Goal: Information Seeking & Learning: Learn about a topic

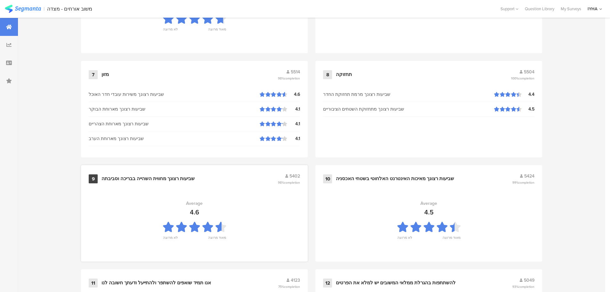
scroll to position [648, 0]
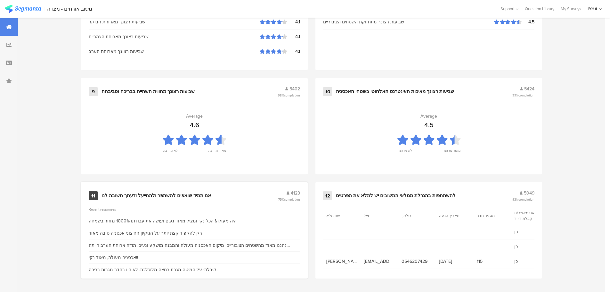
click at [169, 198] on div "11 אנו תמיד שואפים להשתפר ולהתייעל ודעתך חשובה לנו 4123 75% completion" at bounding box center [194, 196] width 211 height 12
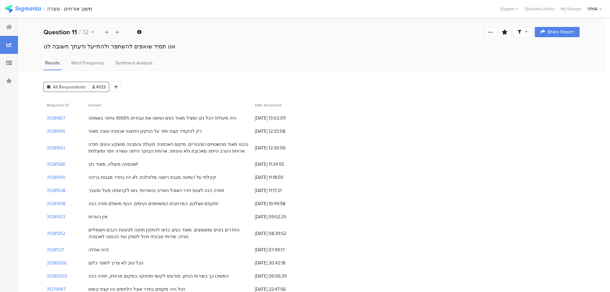
drag, startPoint x: 169, startPoint y: 118, endPoint x: 84, endPoint y: 119, distance: 85.2
click at [84, 119] on div "31281807 היה מעולה! הכל נקי ומציל מאוד נעים ועושה את עבודתו 1000% נחזור בשמחה […" at bounding box center [312, 117] width 536 height 13
click at [102, 133] on div "רק להקפיד קצת יותר על הניקיון החיצוני אכסניה טובה מאוד" at bounding box center [144, 131] width 113 height 7
drag, startPoint x: 193, startPoint y: 133, endPoint x: 77, endPoint y: 133, distance: 116.6
click at [77, 133] on div "31281645 רק להקפיד קצת יותר על הניקיון החיצוני אכסניה טובה מאוד [DATE] 12:33:08" at bounding box center [312, 131] width 536 height 13
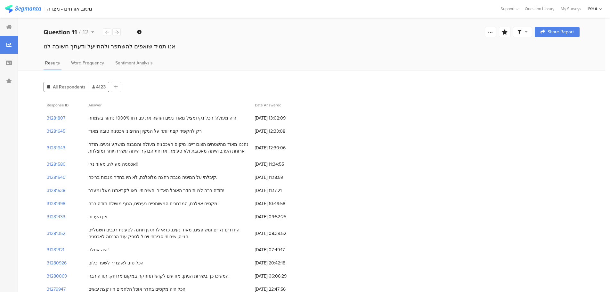
drag, startPoint x: 233, startPoint y: 153, endPoint x: 234, endPoint y: 144, distance: 8.7
click at [234, 144] on div "נהננו מאוד מהשטחים הציבוריים. מיקום האכסניה מעולה והמבנה מושקע ונעים. תודה ארוח…" at bounding box center [168, 147] width 160 height 13
click at [235, 144] on div "נהננו מאוד מהשטחים הציבוריים. מיקום האכסניה מעולה והמבנה מושקע ונעים. תודה ארוח…" at bounding box center [168, 147] width 160 height 13
drag, startPoint x: 228, startPoint y: 145, endPoint x: 80, endPoint y: 156, distance: 148.3
click at [78, 157] on div "31281643 נהננו מאוד מהשטחים הציבוריים. מיקום האכסניה מעולה והמבנה מושקע ונעים. …" at bounding box center [312, 148] width 536 height 20
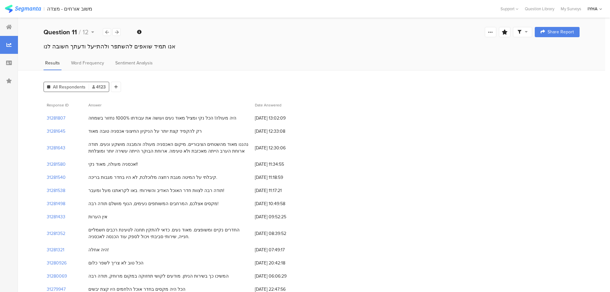
click at [120, 158] on div "אכסניה מעולה, מאוד נקי!!" at bounding box center [168, 164] width 167 height 13
drag, startPoint x: 130, startPoint y: 167, endPoint x: 76, endPoint y: 167, distance: 54.4
click at [76, 167] on div "31281580 אכסניה מעולה, מאוד נקי!! [DATE] 11:34:55" at bounding box center [312, 164] width 536 height 13
drag, startPoint x: 214, startPoint y: 176, endPoint x: 76, endPoint y: 179, distance: 138.4
click at [76, 179] on div "31281540 קיבלתי על המיטה מגבת רחצה מלוכלכת, לא היו בחדר מגבות בריכה. [DATE] 11:…" at bounding box center [312, 177] width 536 height 13
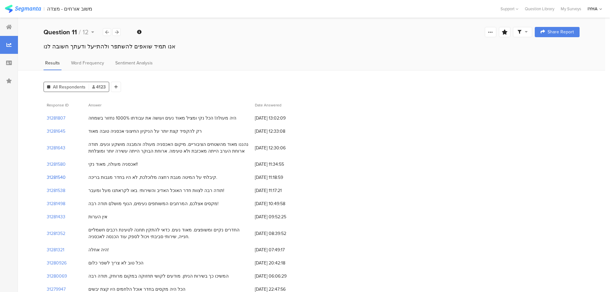
click at [61, 177] on section "31281540" at bounding box center [56, 177] width 19 height 7
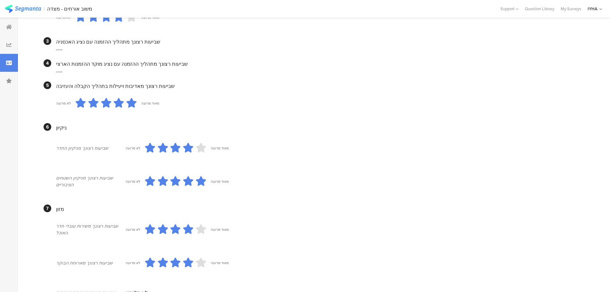
scroll to position [109, 0]
